Goal: Obtain resource: Obtain resource

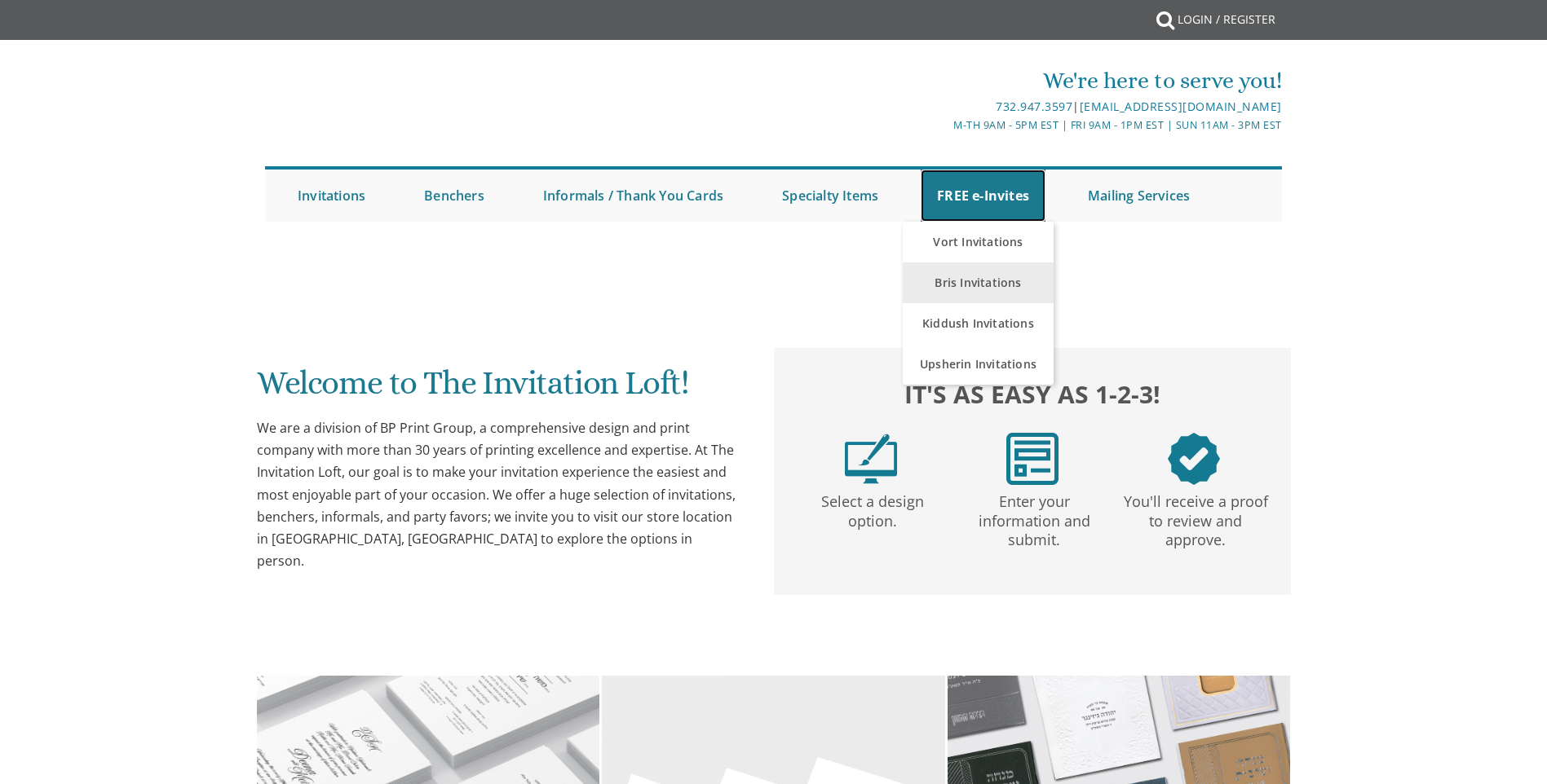
click at [1002, 207] on link "FREE e-Invites" at bounding box center [984, 196] width 125 height 52
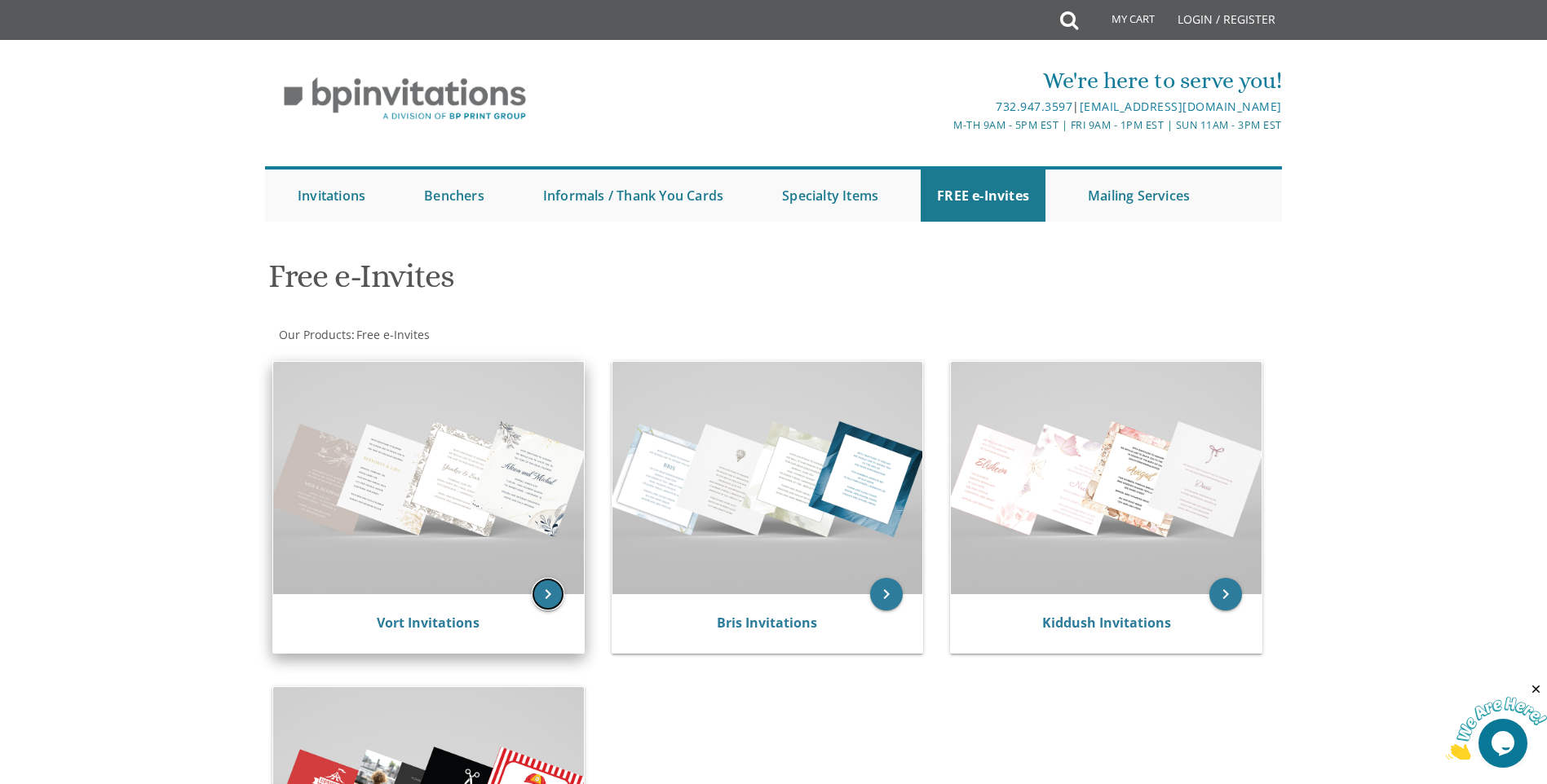
click at [551, 607] on icon "keyboard_arrow_right" at bounding box center [548, 594] width 32 height 32
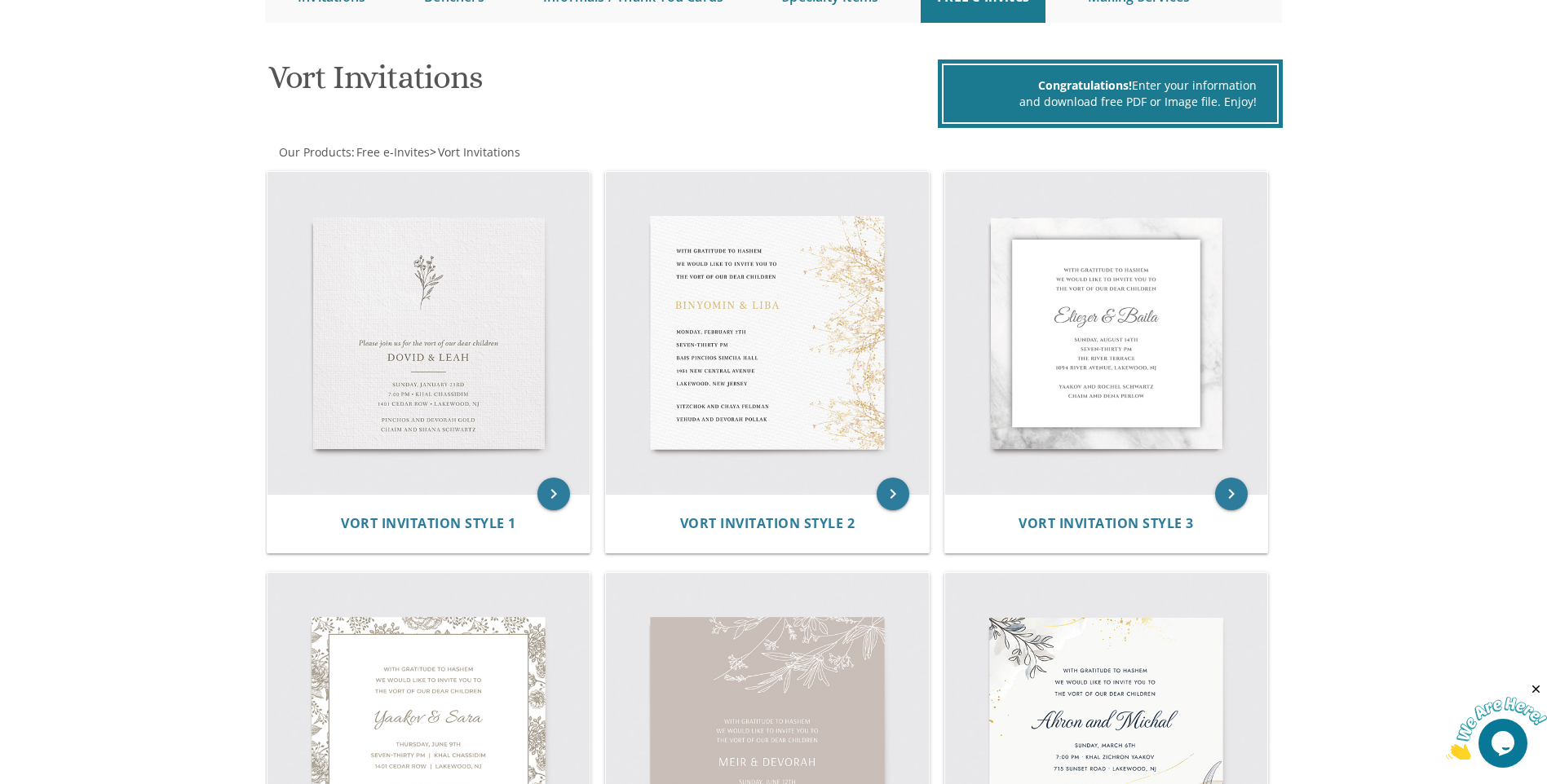
scroll to position [245, 0]
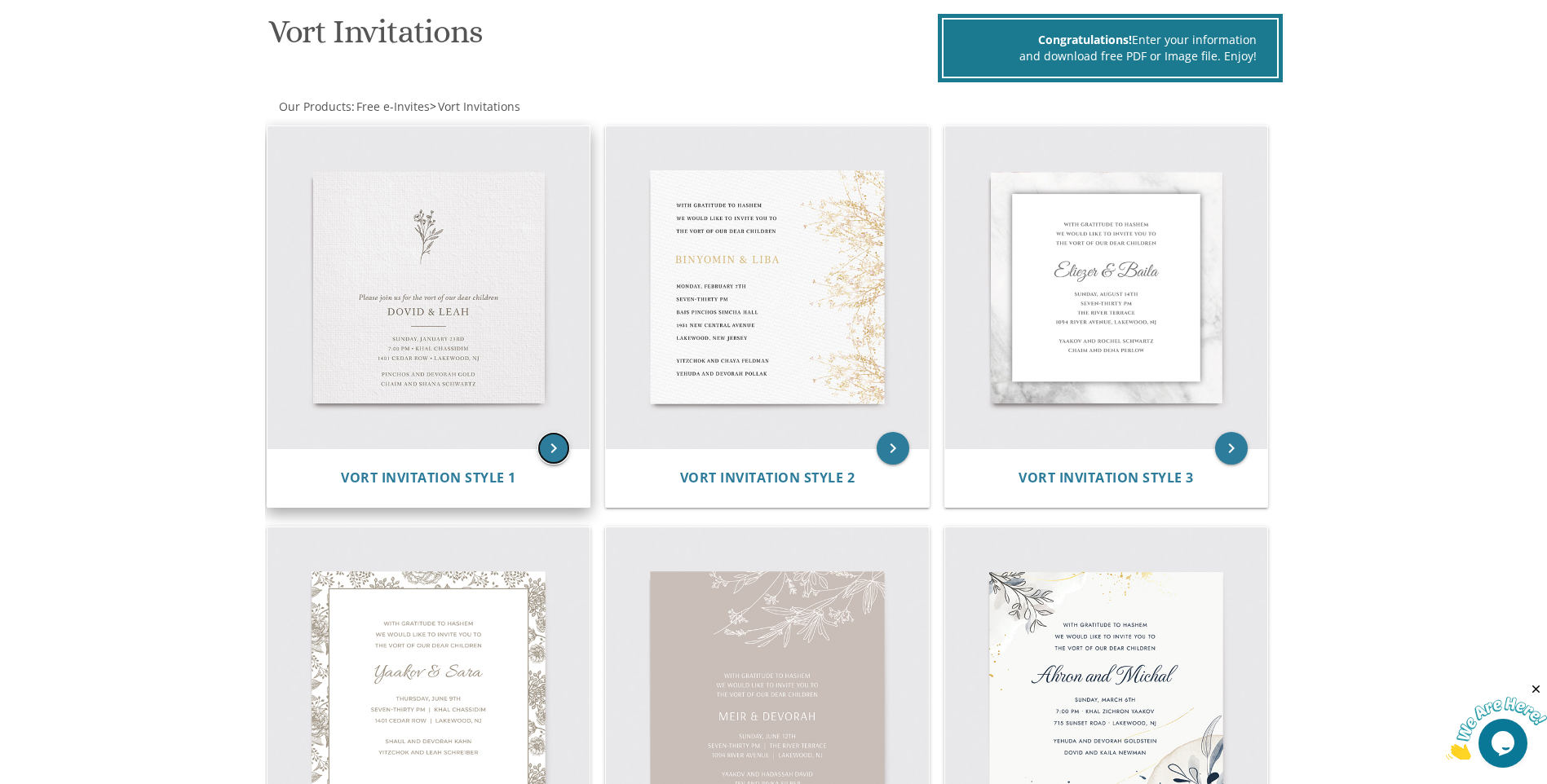
click at [545, 448] on icon "keyboard_arrow_right" at bounding box center [554, 448] width 32 height 32
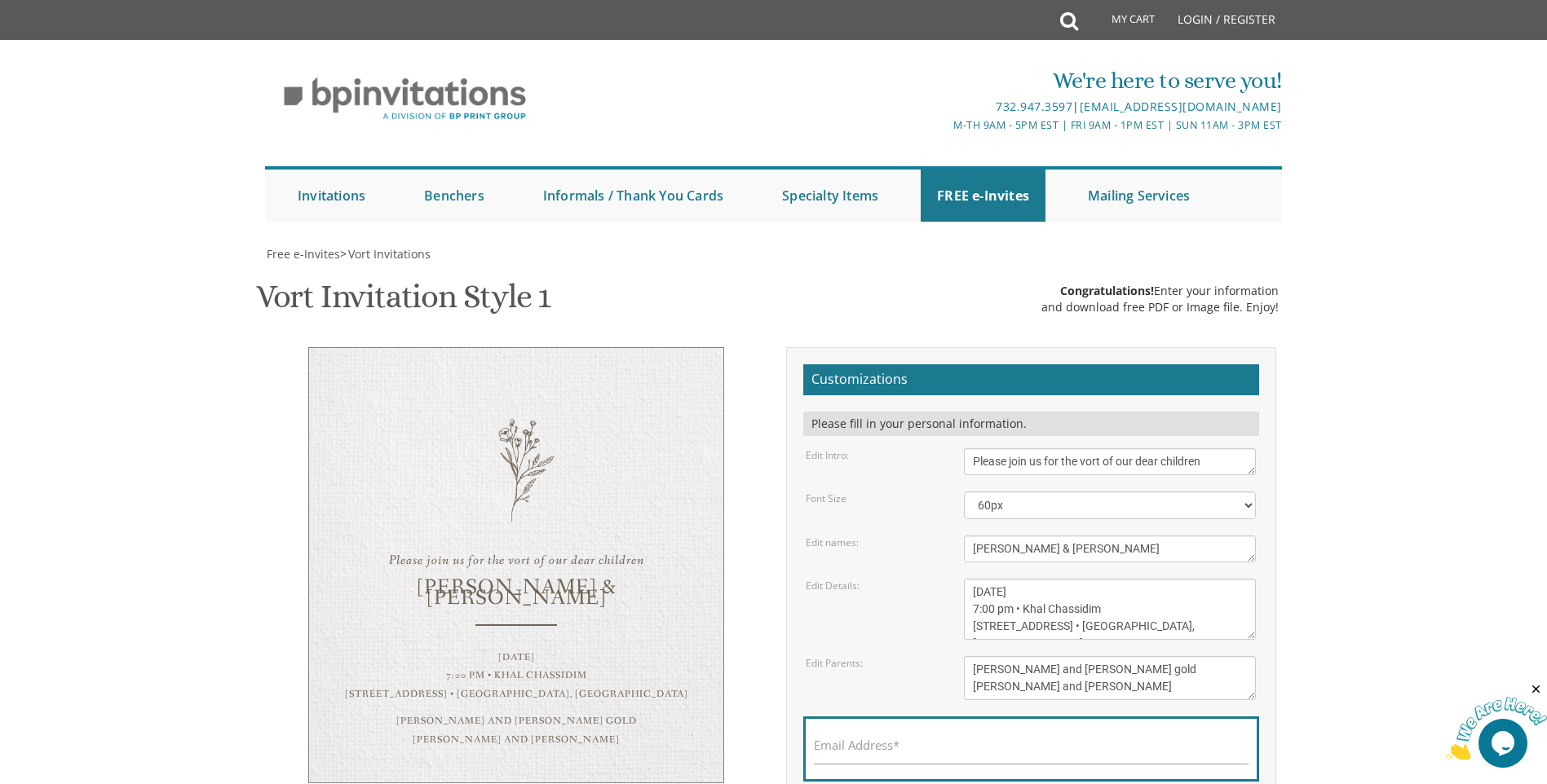
scroll to position [245, 0]
click at [1137, 578] on textarea "[DATE] 7:00 pm • Khal Chassidim [STREET_ADDRESS] • [GEOGRAPHIC_DATA], [GEOGRAPH…" at bounding box center [1110, 609] width 292 height 61
type textarea "[DATE] כגכגכ 7:00 pm • Khal Chassidim [STREET_ADDRESS] • [GEOGRAPHIC_DATA], [GE…"
click at [1132, 656] on textarea "[PERSON_NAME] and [PERSON_NAME] gold [PERSON_NAME] and [PERSON_NAME]" at bounding box center [1110, 678] width 292 height 44
click at [1004, 578] on textarea "[DATE] 7:00 pm • Khal Chassidim [STREET_ADDRESS] • [GEOGRAPHIC_DATA], [GEOGRAPH…" at bounding box center [1110, 609] width 292 height 61
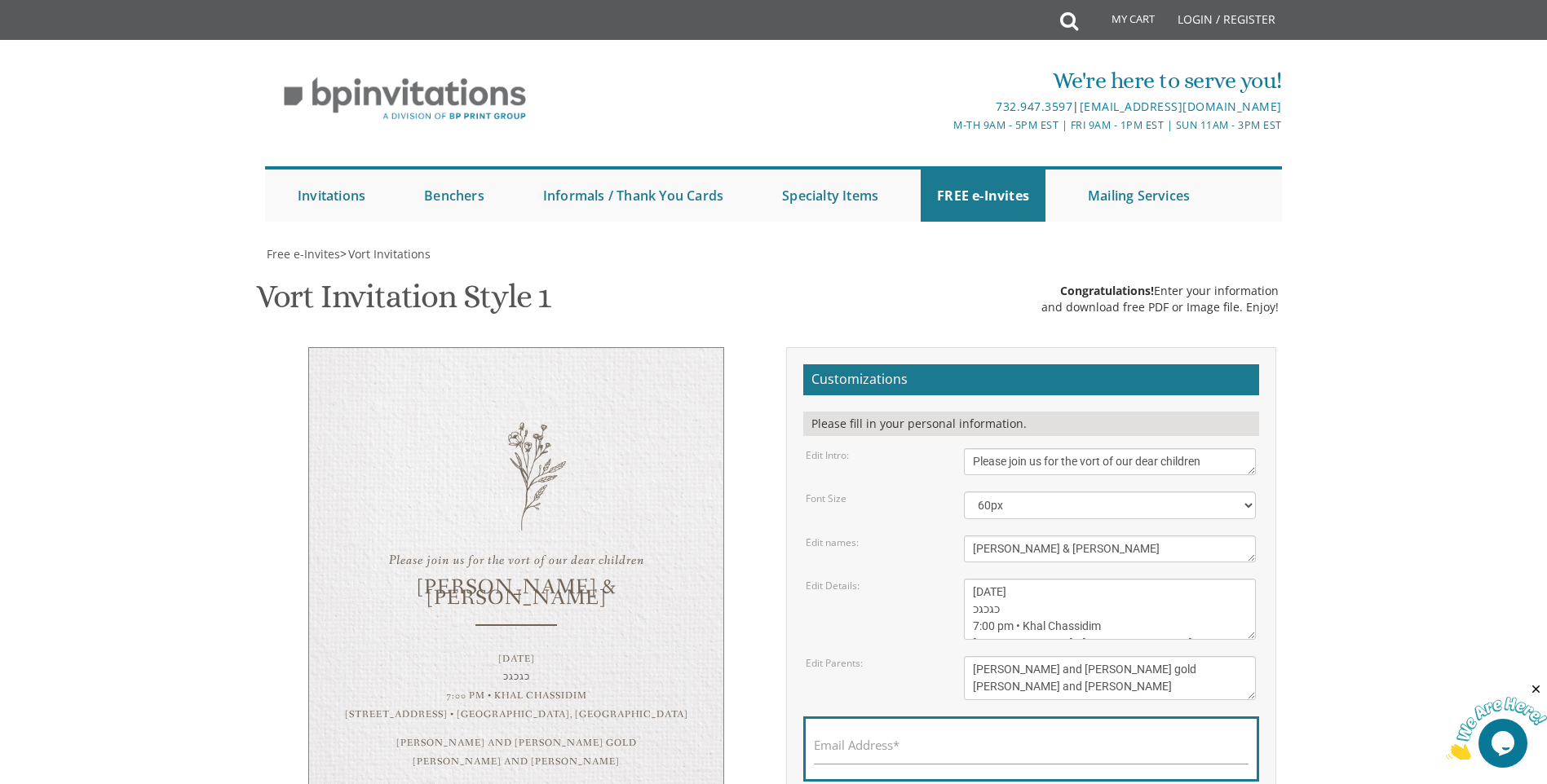
click at [1004, 578] on textarea "[DATE] 7:00 pm • Khal Chassidim [STREET_ADDRESS] • [GEOGRAPHIC_DATA], [GEOGRAPH…" at bounding box center [1110, 609] width 292 height 61
drag, startPoint x: 1003, startPoint y: 369, endPoint x: 972, endPoint y: 363, distance: 31.6
click at [972, 578] on textarea "[DATE] 7:00 pm • Khal Chassidim [STREET_ADDRESS] • [GEOGRAPHIC_DATA], [GEOGRAPH…" at bounding box center [1110, 609] width 292 height 61
